Goal: Transaction & Acquisition: Purchase product/service

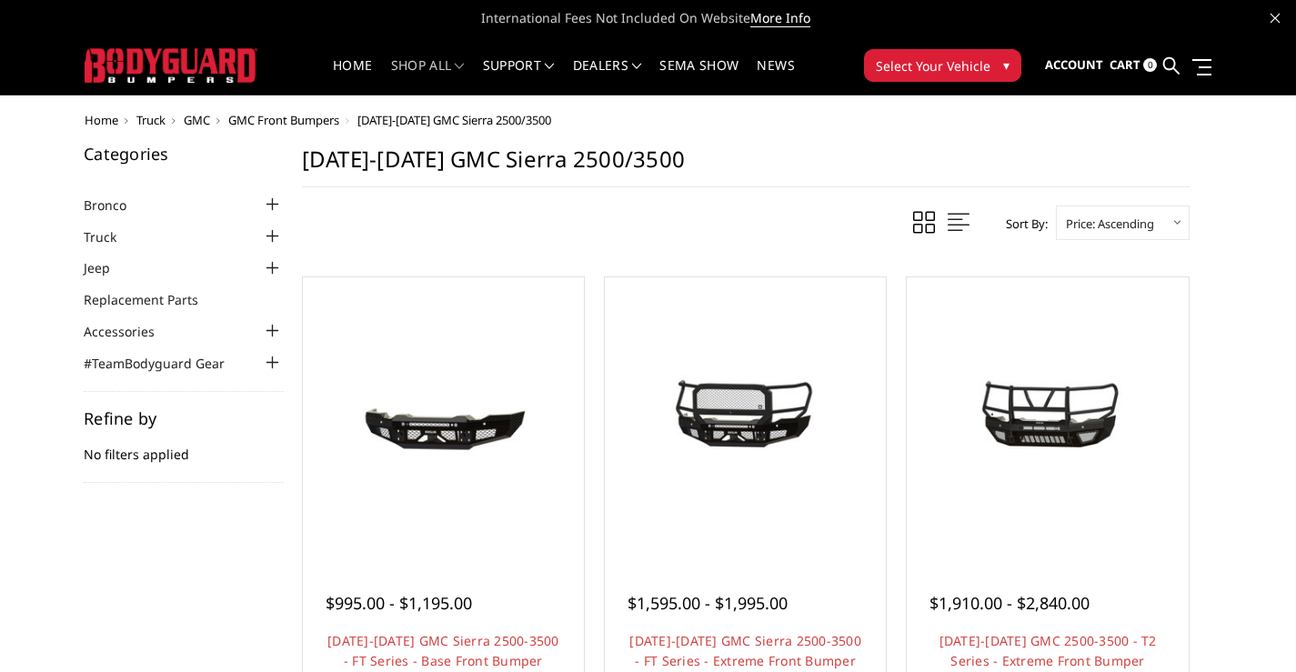
scroll to position [182, 0]
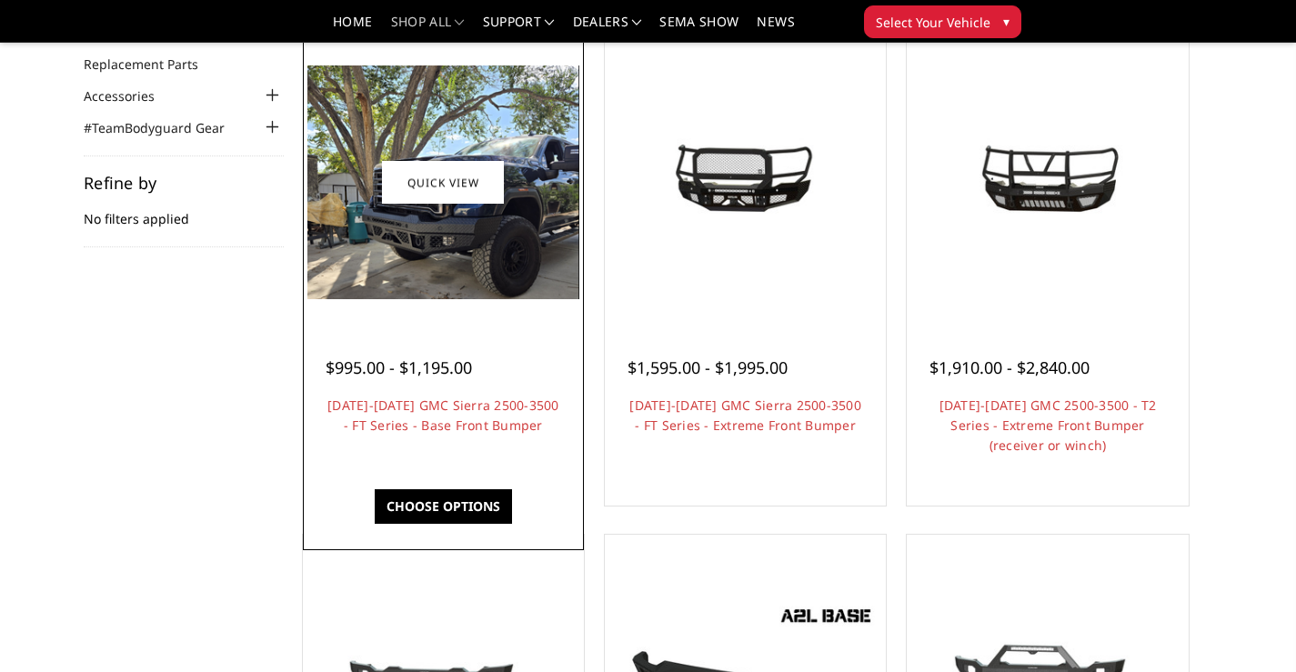
click at [440, 504] on link "Choose Options" at bounding box center [443, 506] width 137 height 35
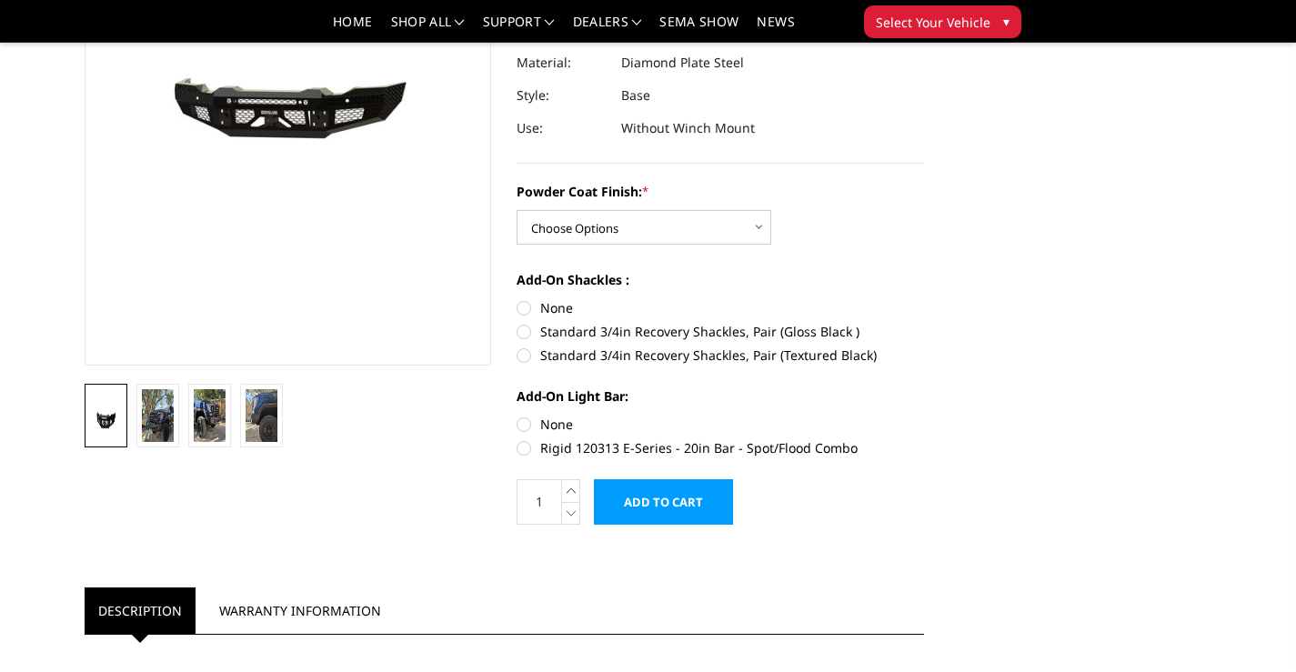
scroll to position [273, 0]
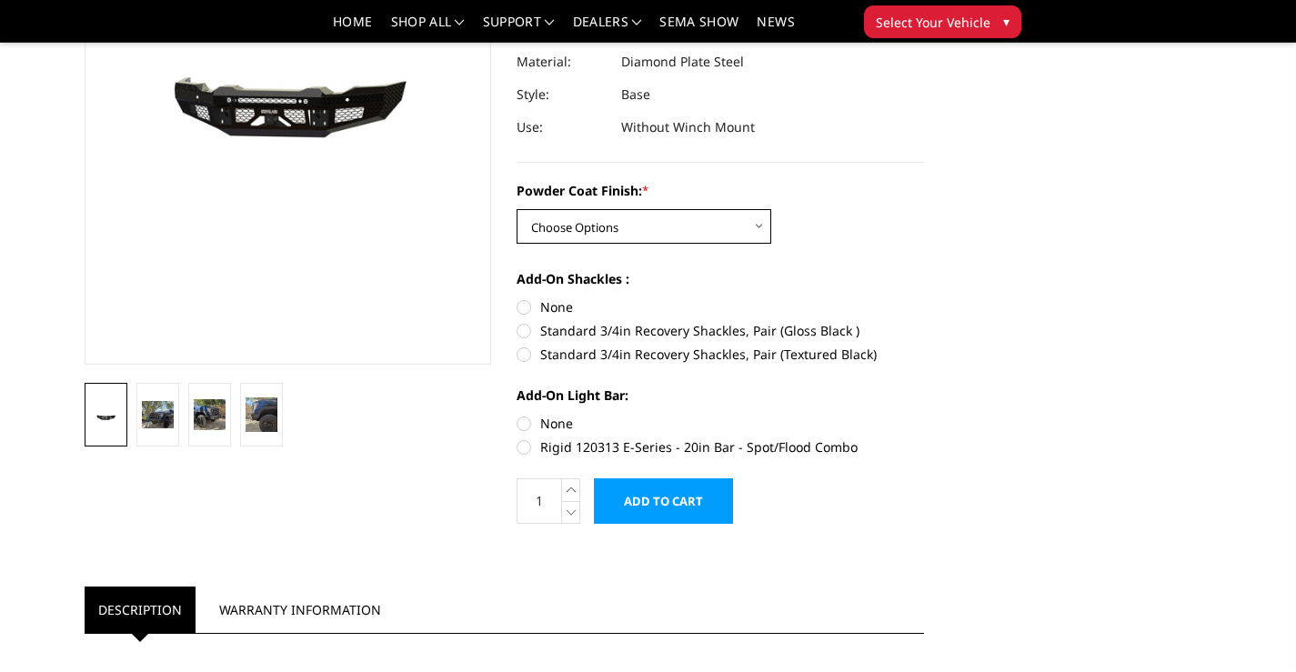
click at [677, 223] on select "Choose Options Bare Metal Gloss Black Powder Coat Textured Black Powder Coat" at bounding box center [644, 226] width 255 height 35
select select "3358"
click at [517, 209] on select "Choose Options Bare Metal Gloss Black Powder Coat Textured Black Powder Coat" at bounding box center [644, 226] width 255 height 35
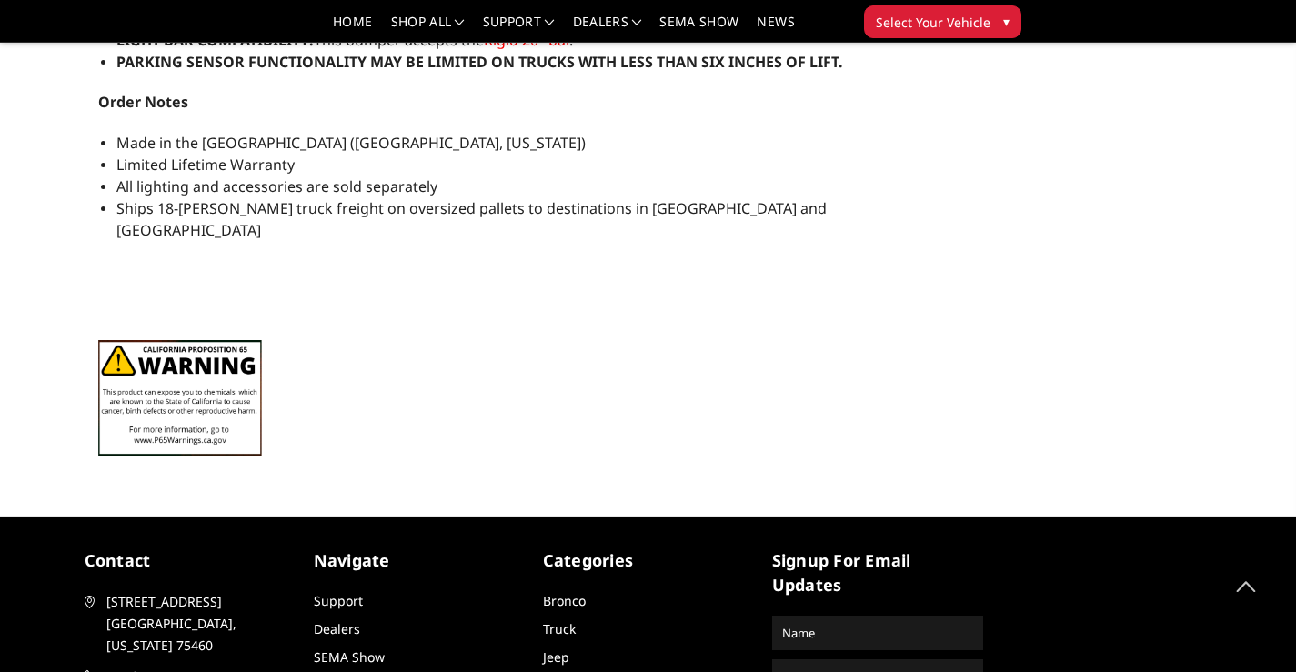
scroll to position [1607, 0]
